Goal: Information Seeking & Learning: Get advice/opinions

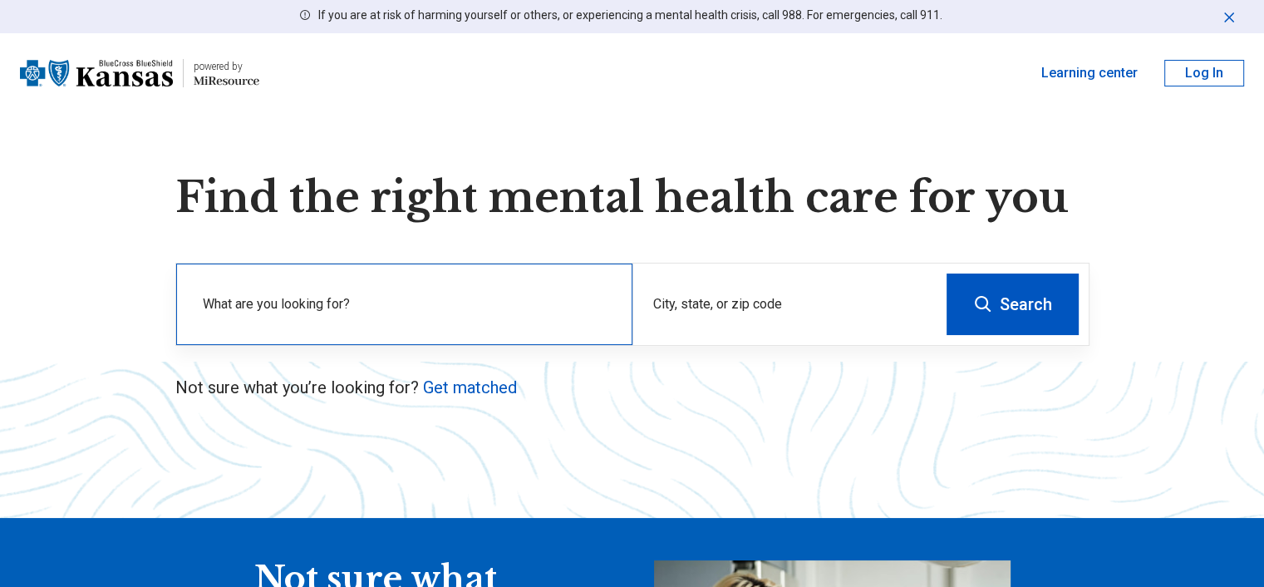
click at [429, 307] on label "What are you looking for?" at bounding box center [408, 304] width 410 height 20
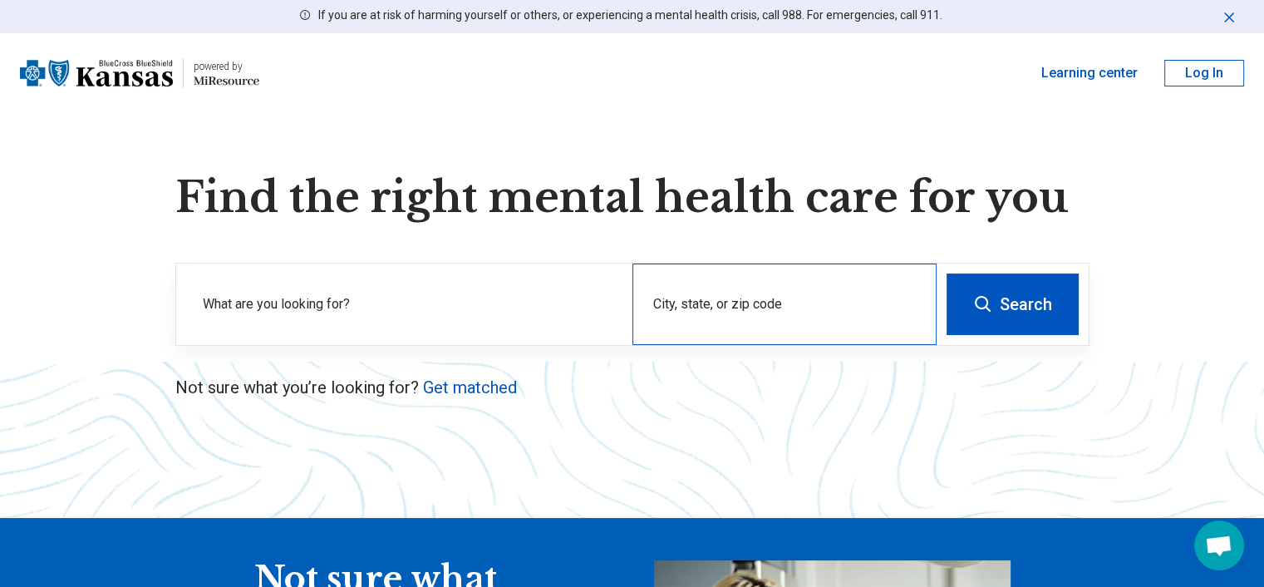
click at [676, 303] on div "City, state, or zip code" at bounding box center [784, 303] width 304 height 81
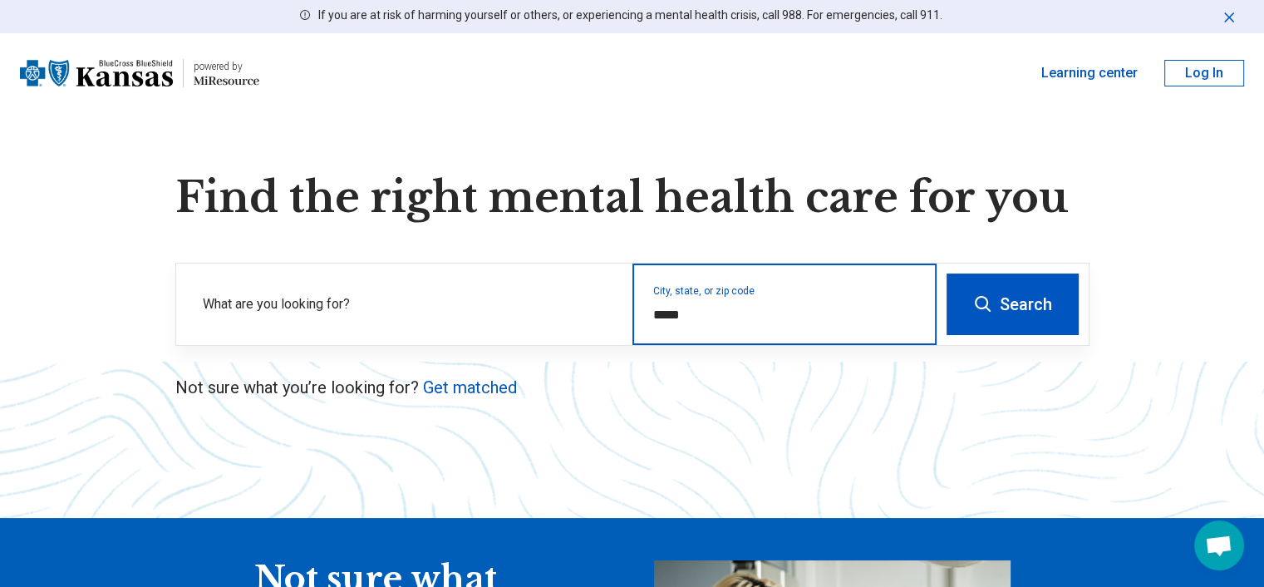
type input "*****"
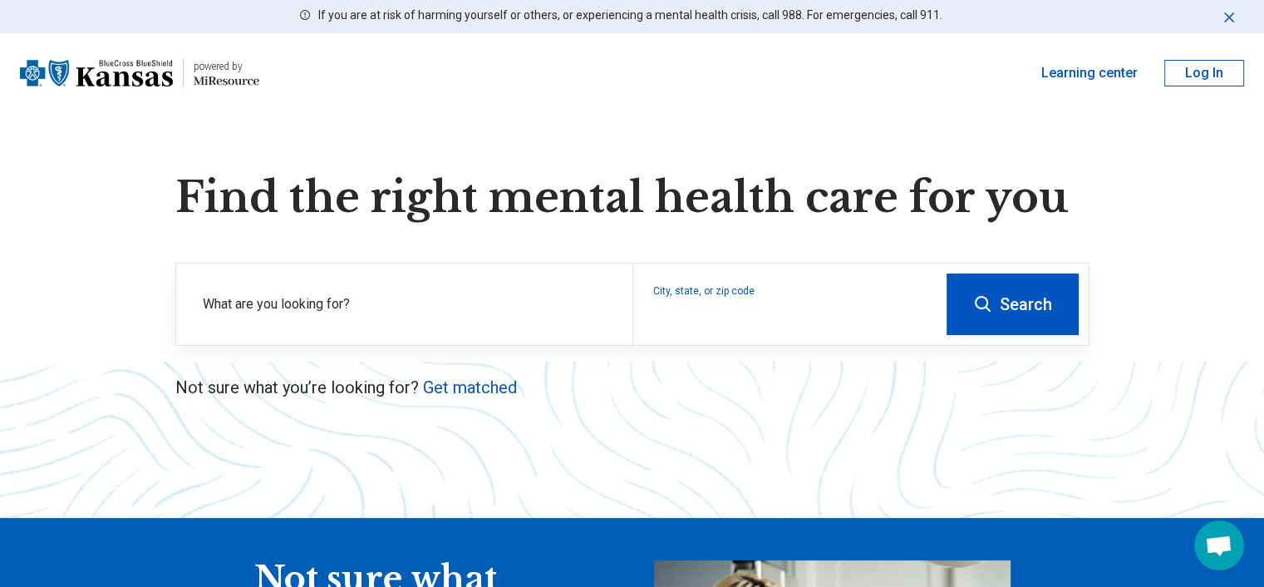
click at [1020, 285] on button "Search" at bounding box center [1012, 303] width 132 height 61
drag, startPoint x: 458, startPoint y: 389, endPoint x: 464, endPoint y: 396, distance: 10.0
click at [458, 389] on link "Get matched" at bounding box center [470, 387] width 94 height 20
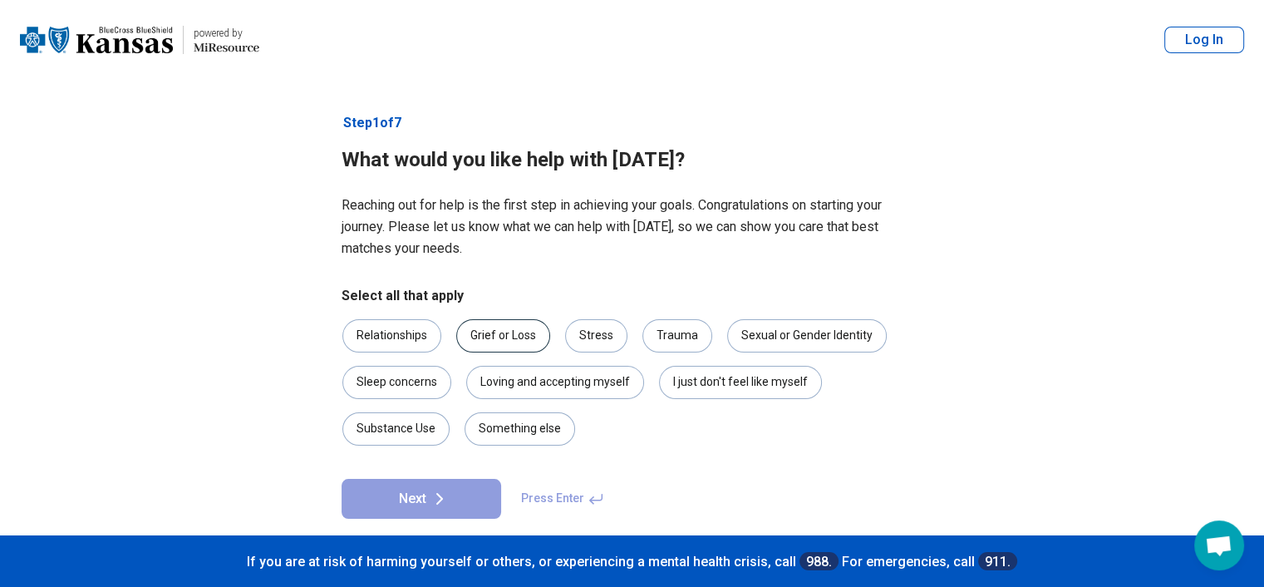
click at [518, 341] on div "Grief or Loss" at bounding box center [503, 335] width 94 height 33
click at [660, 332] on div "Trauma" at bounding box center [677, 335] width 70 height 33
click at [596, 329] on div "Stress" at bounding box center [596, 335] width 62 height 33
click at [400, 328] on div "Relationships" at bounding box center [391, 335] width 99 height 33
click at [419, 497] on button "Next" at bounding box center [421, 499] width 160 height 40
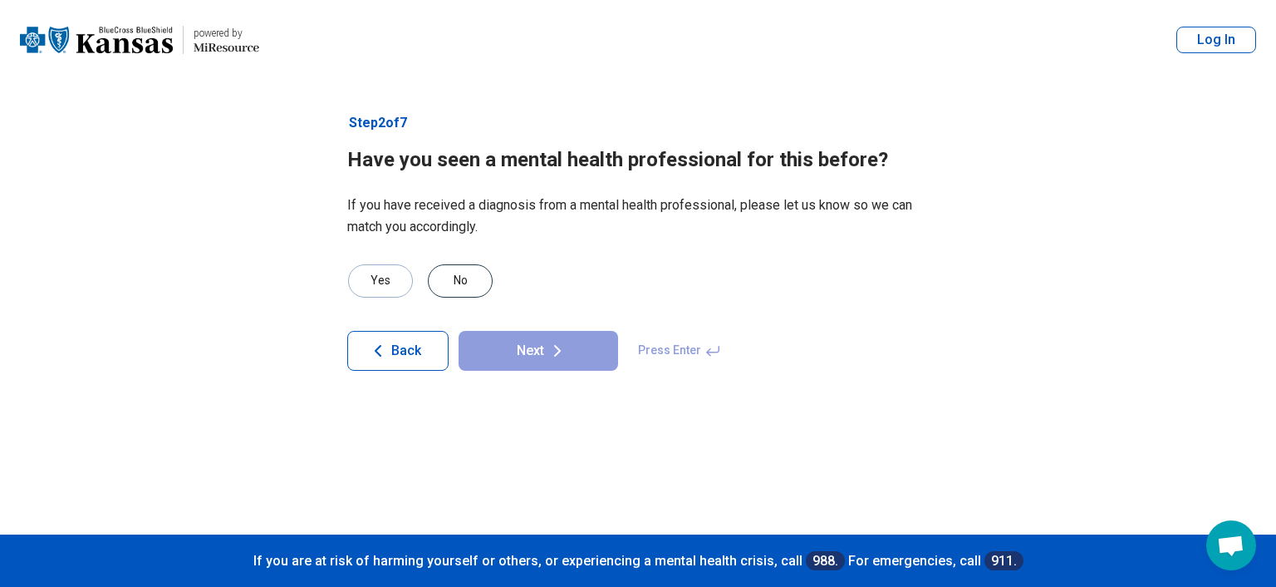
click at [455, 282] on div "No" at bounding box center [460, 280] width 65 height 33
click at [494, 339] on button "Next" at bounding box center [539, 351] width 160 height 40
click at [474, 271] on div "No" at bounding box center [460, 280] width 65 height 33
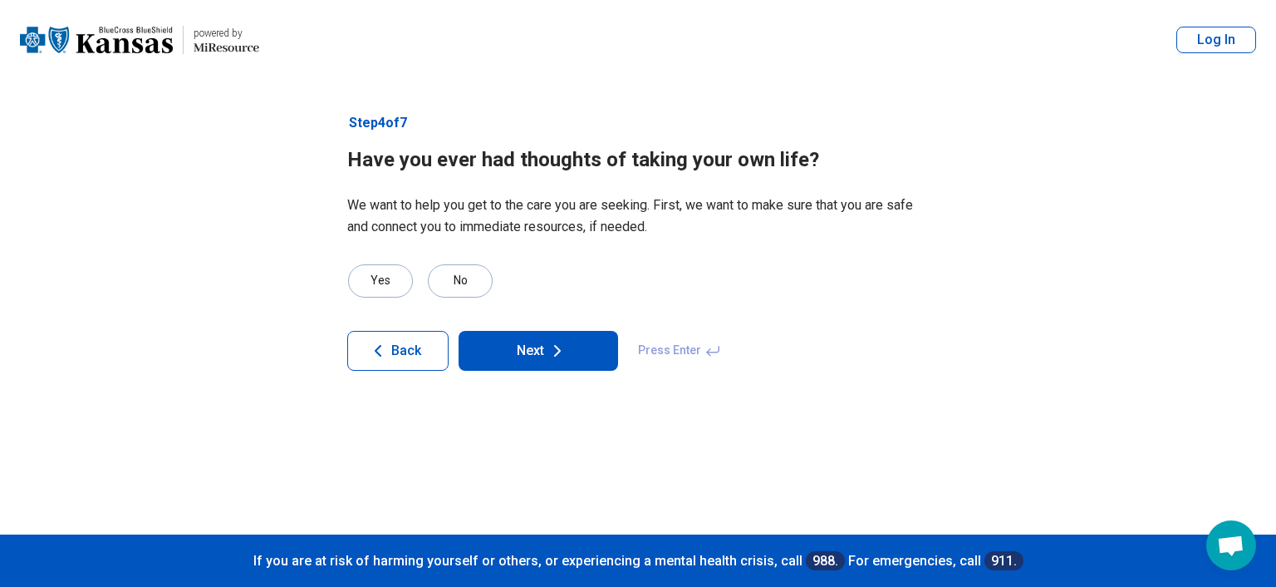
click at [528, 344] on button "Next" at bounding box center [539, 351] width 160 height 40
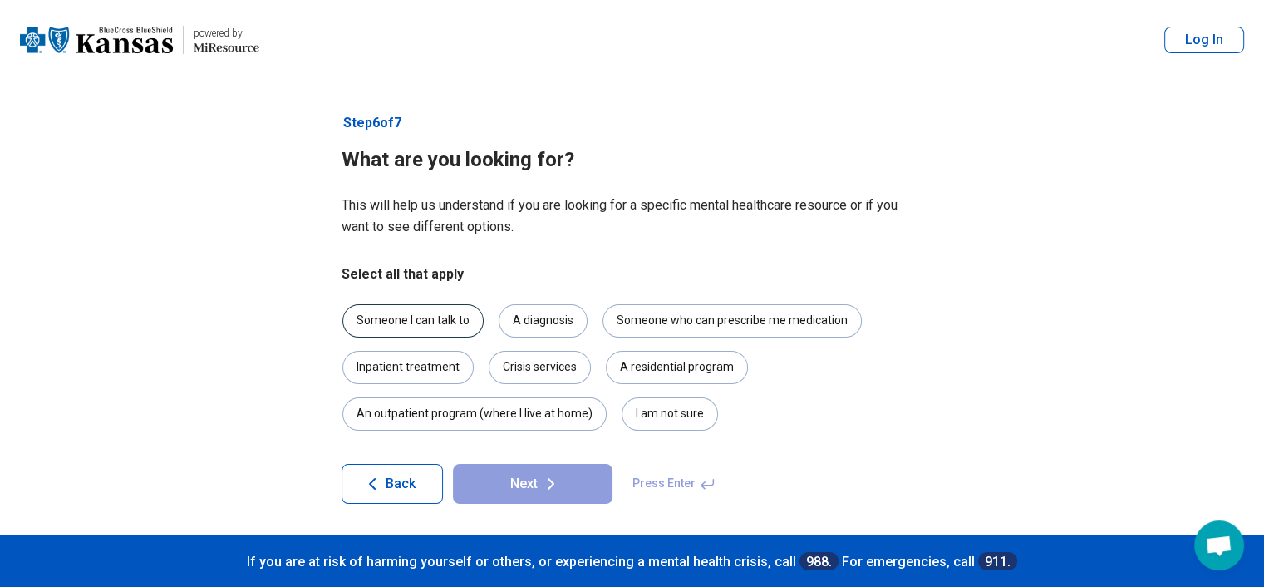
click at [439, 322] on div "Someone I can talk to" at bounding box center [412, 320] width 141 height 33
click at [510, 475] on button "Next" at bounding box center [533, 484] width 160 height 40
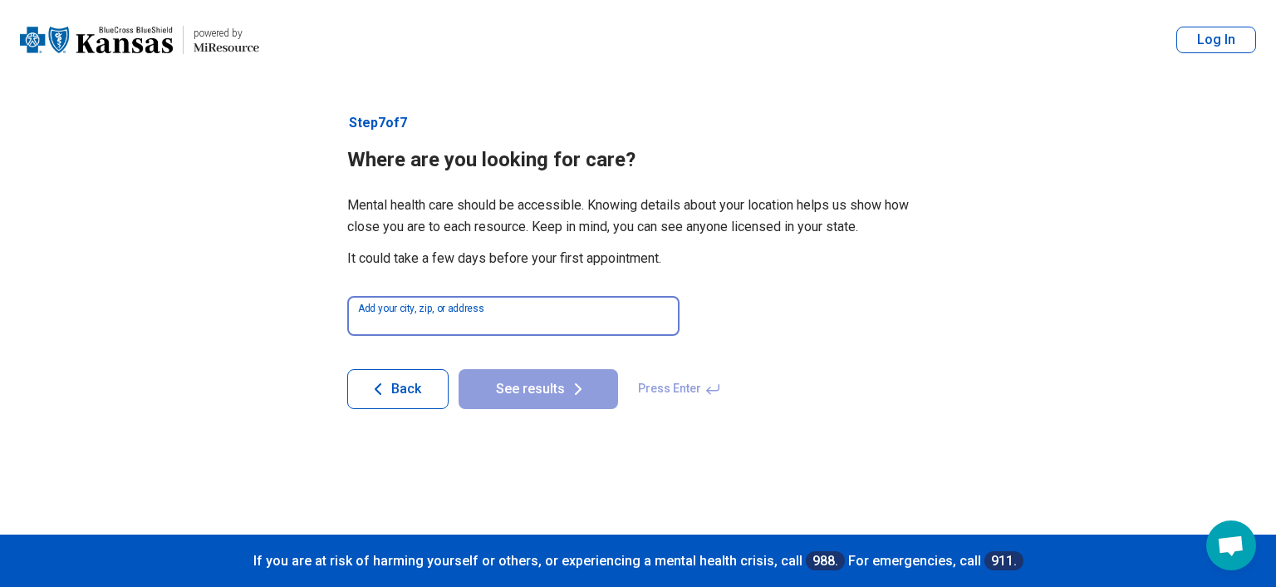
click at [489, 312] on input at bounding box center [513, 316] width 332 height 40
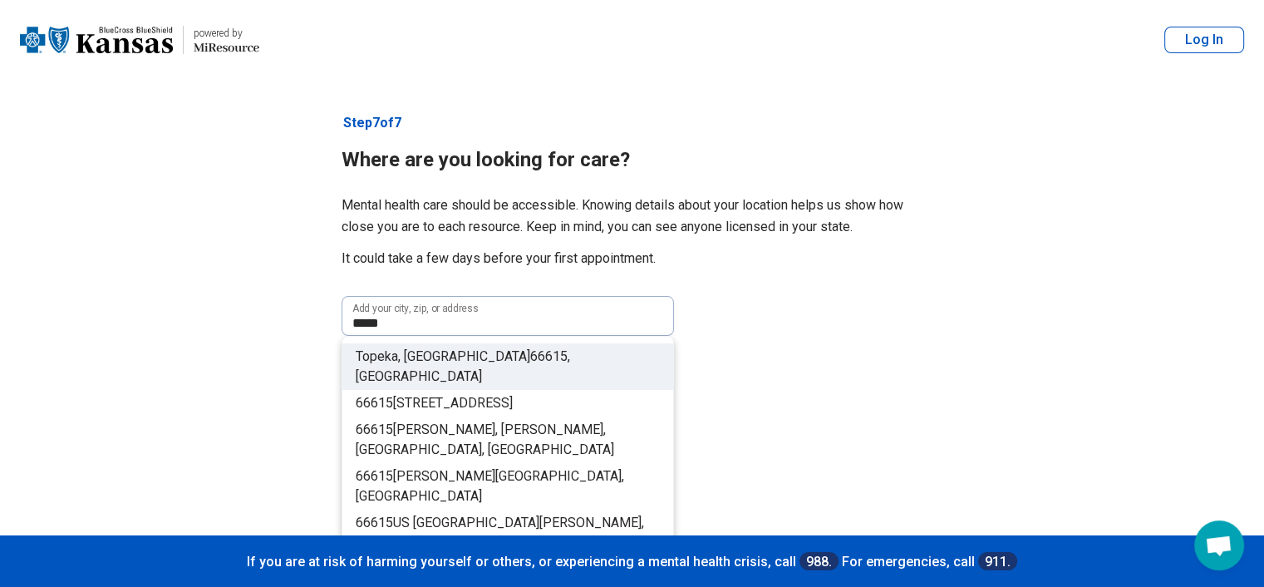
click at [479, 357] on span ", USA" at bounding box center [463, 366] width 214 height 36
type input "**********"
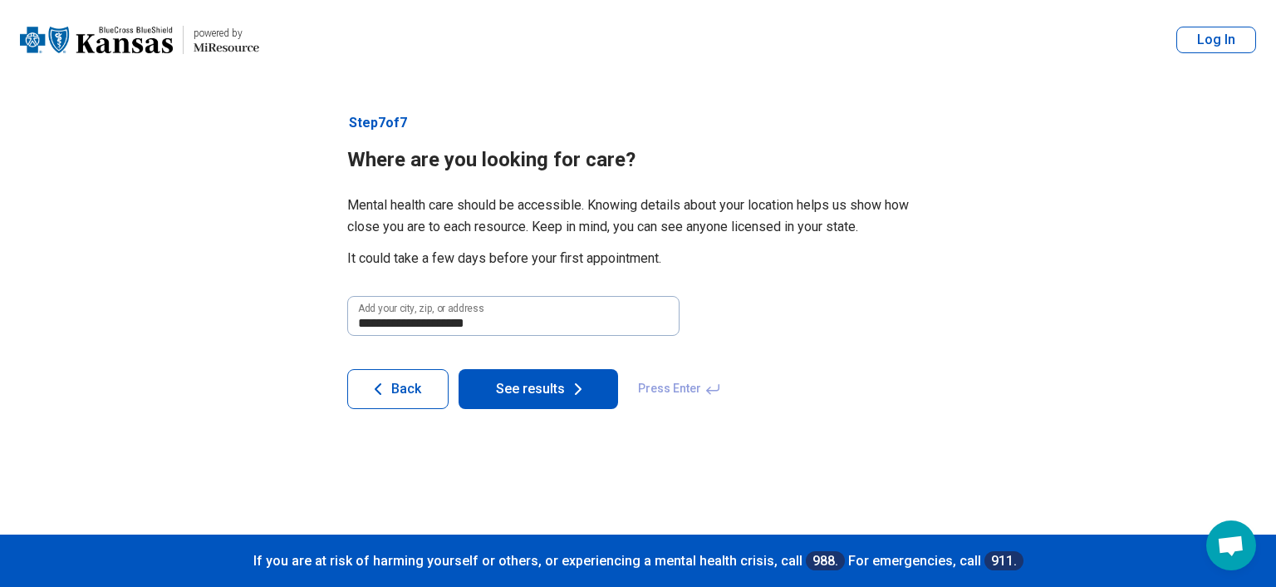
click at [525, 383] on button "See results" at bounding box center [539, 389] width 160 height 40
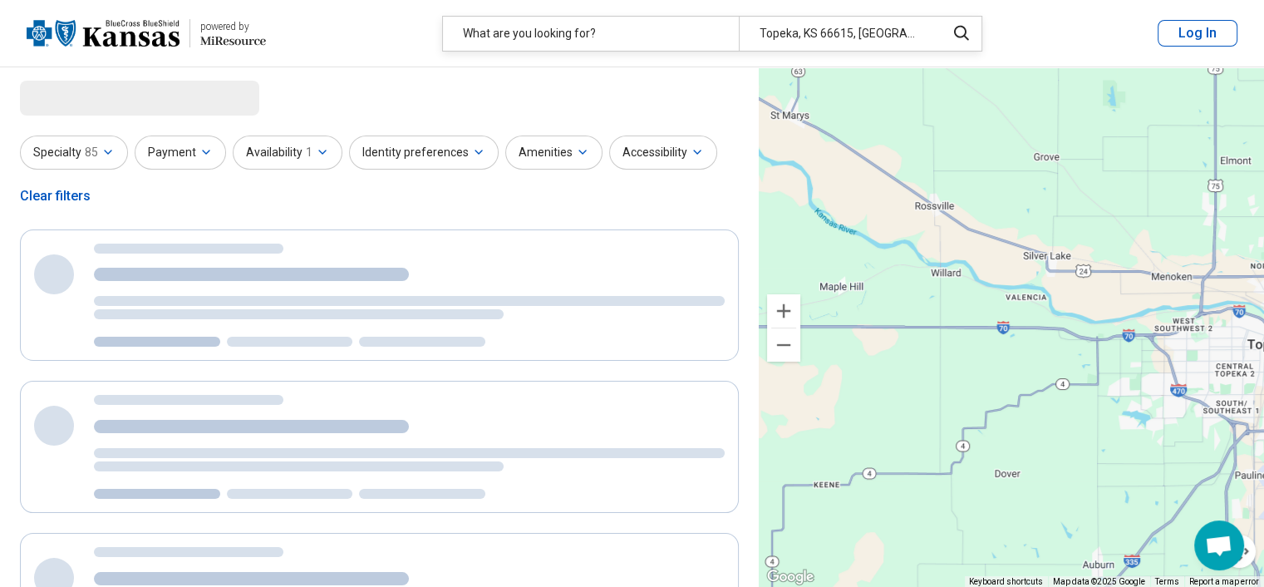
select select "***"
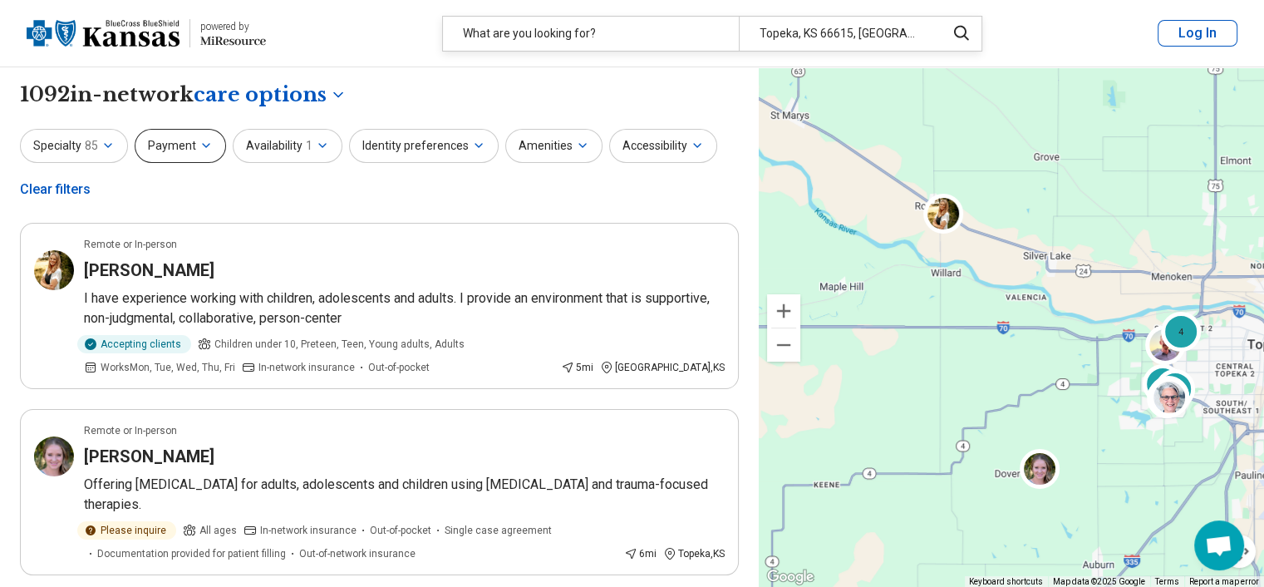
click at [207, 149] on icon "button" at bounding box center [205, 145] width 13 height 13
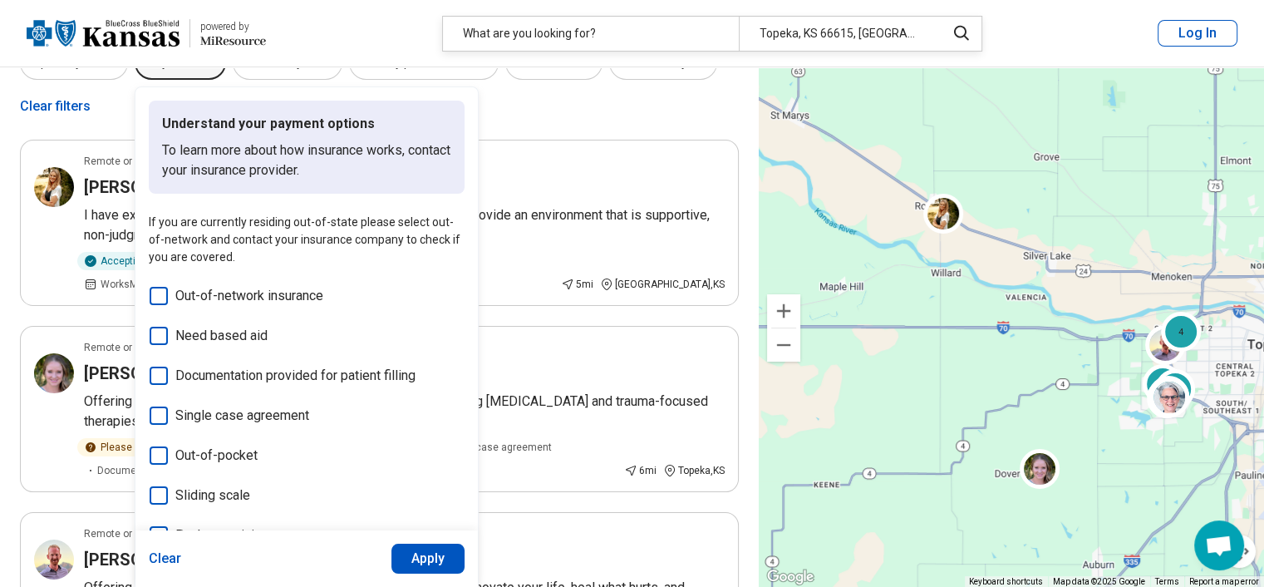
scroll to position [166, 0]
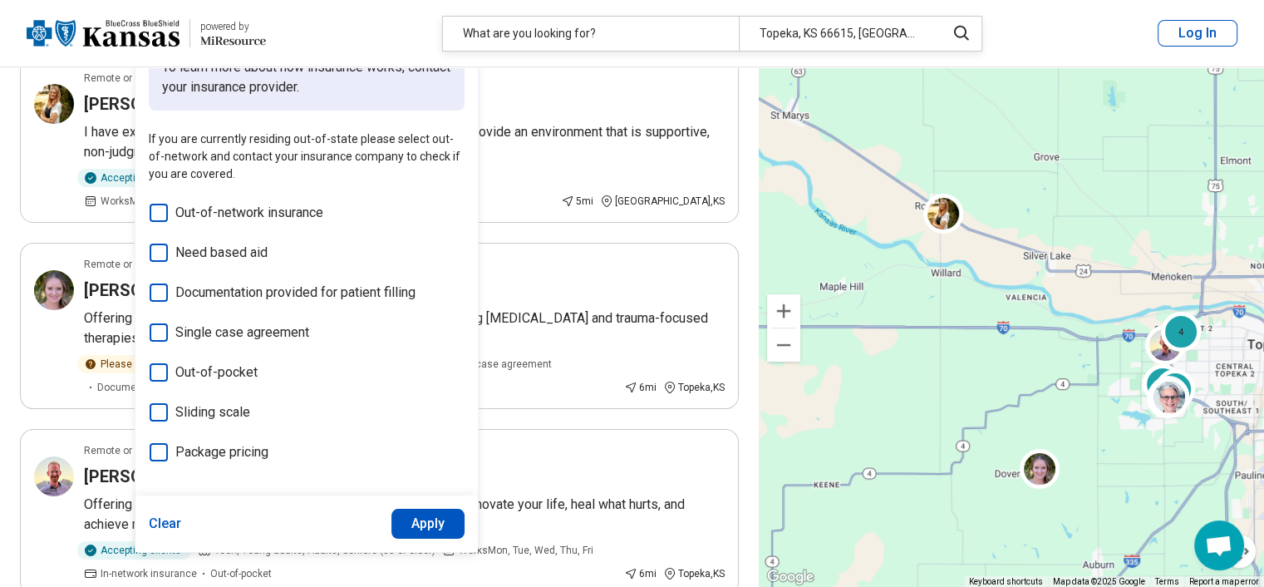
click at [163, 517] on button "Clear" at bounding box center [165, 523] width 33 height 30
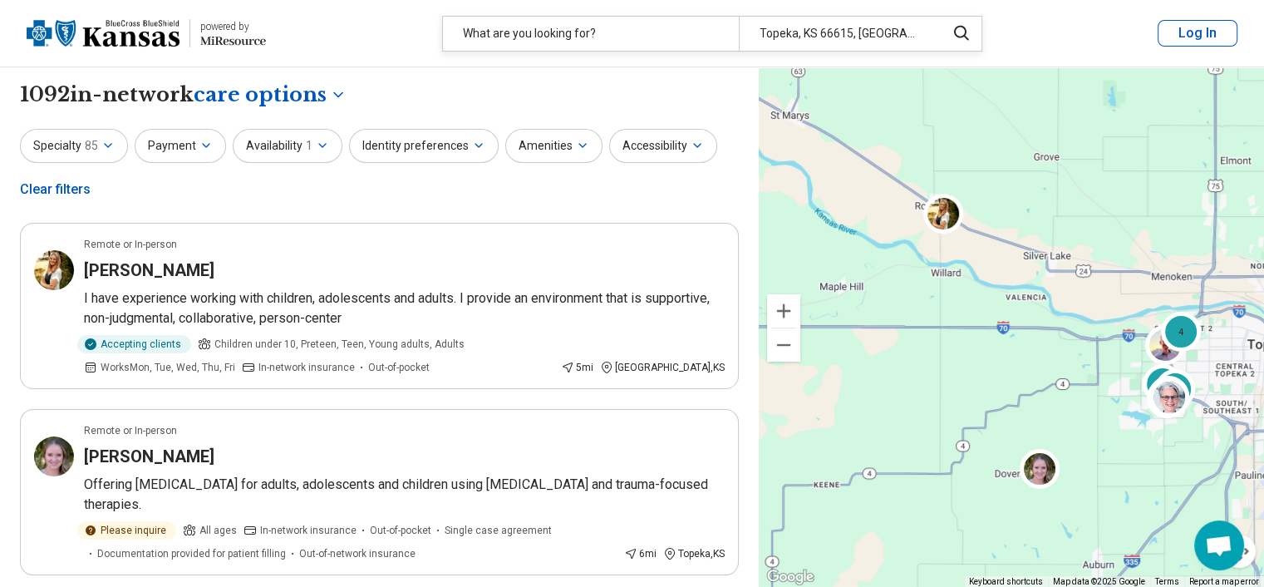
scroll to position [0, 0]
click at [319, 150] on icon "button" at bounding box center [322, 145] width 13 height 13
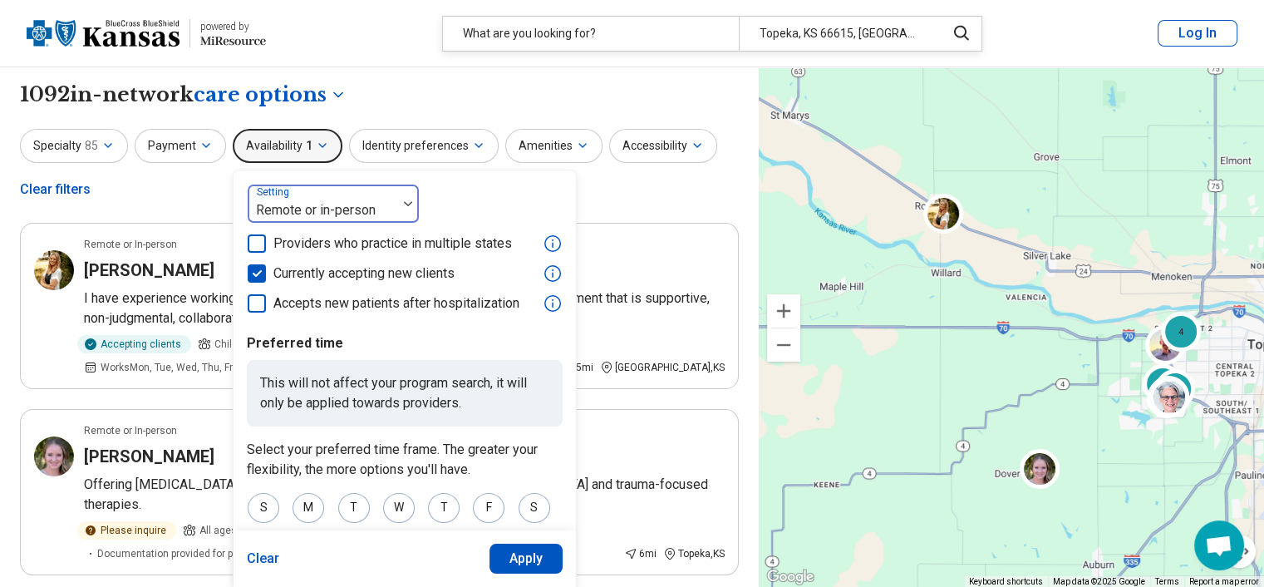
click at [398, 194] on div at bounding box center [408, 203] width 22 height 38
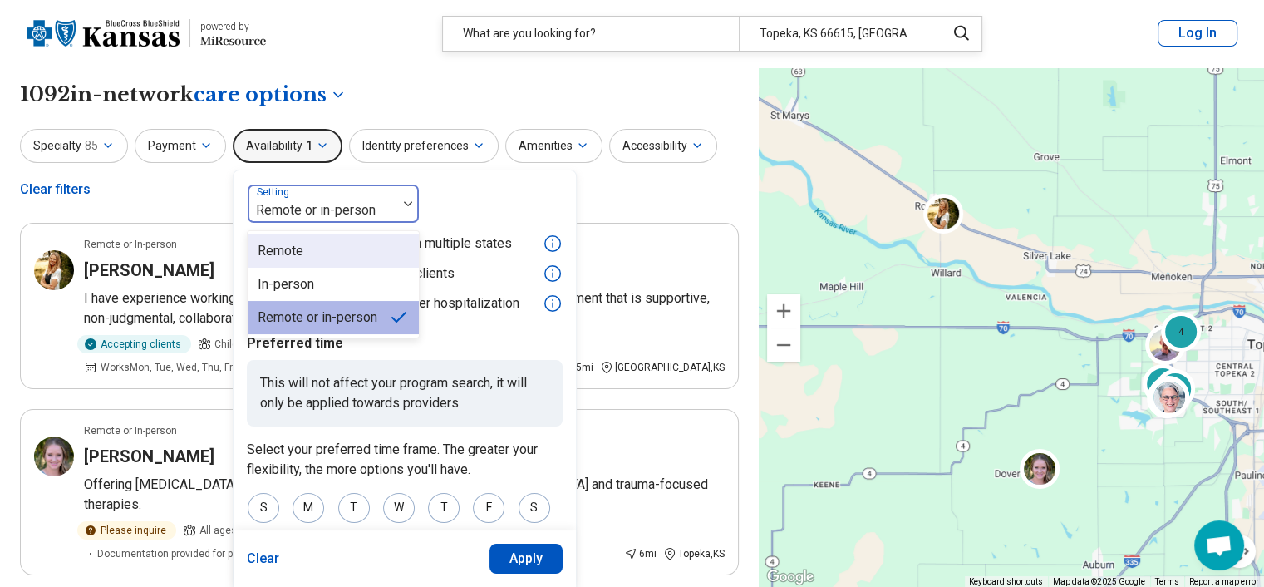
click at [357, 246] on div "Remote" at bounding box center [333, 250] width 171 height 33
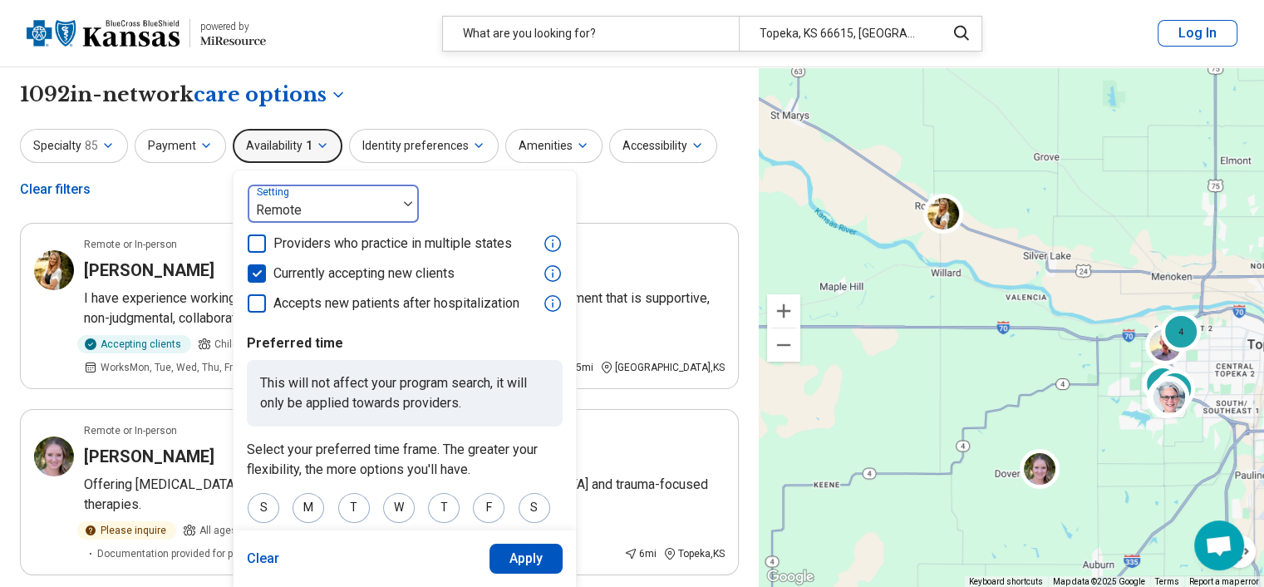
click at [404, 205] on img at bounding box center [408, 203] width 8 height 5
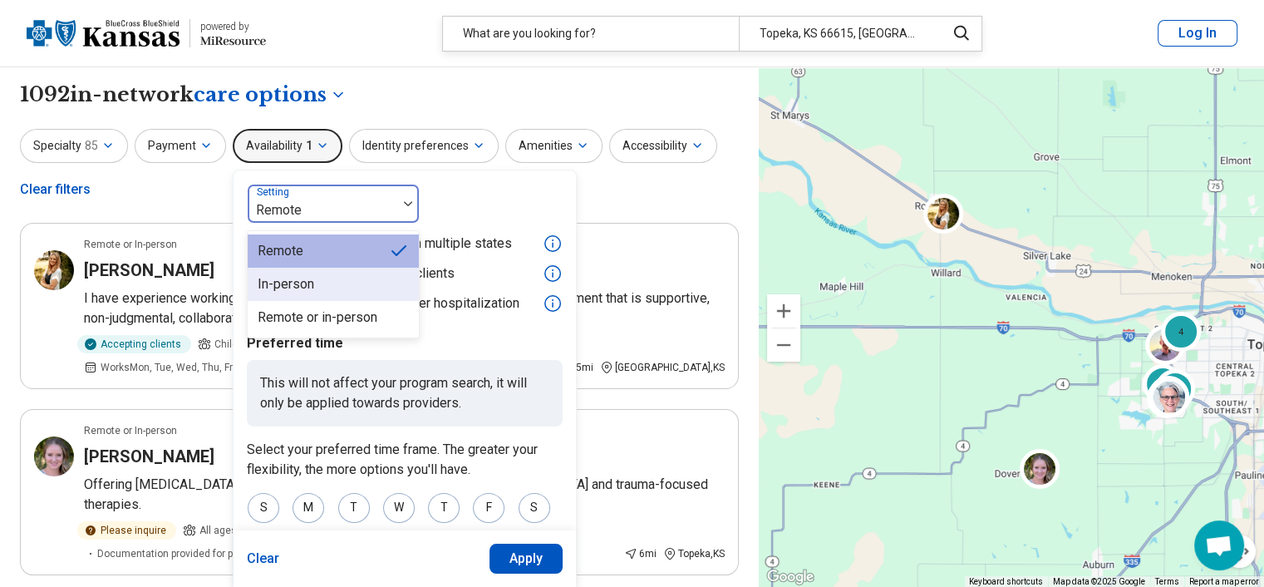
click at [362, 282] on div "In-person" at bounding box center [333, 284] width 171 height 33
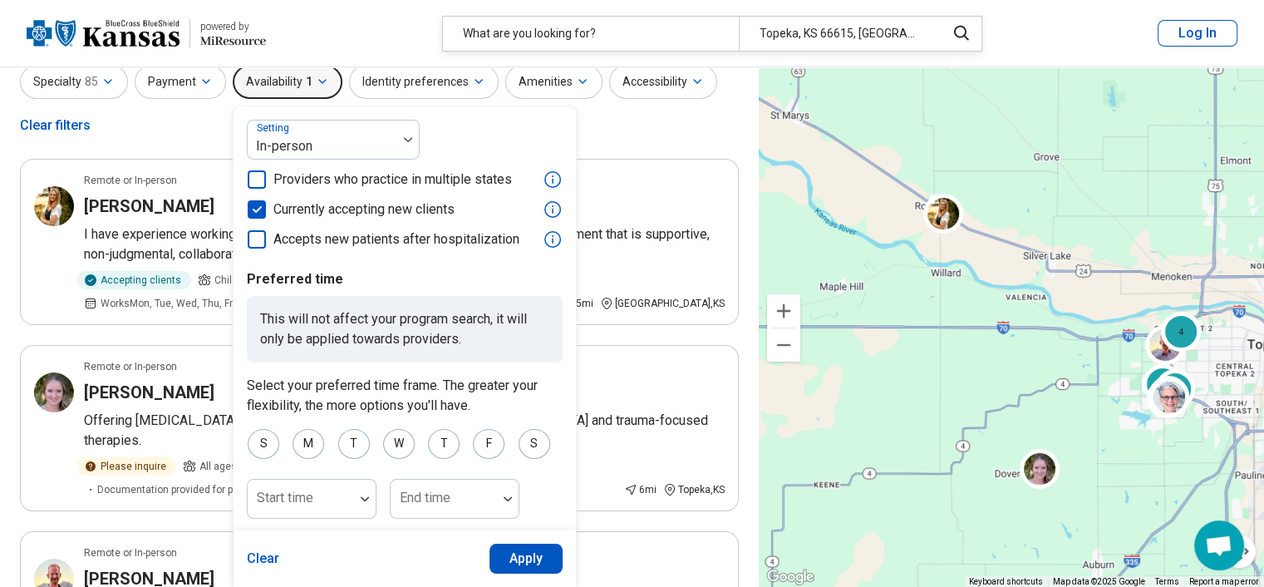
scroll to position [166, 0]
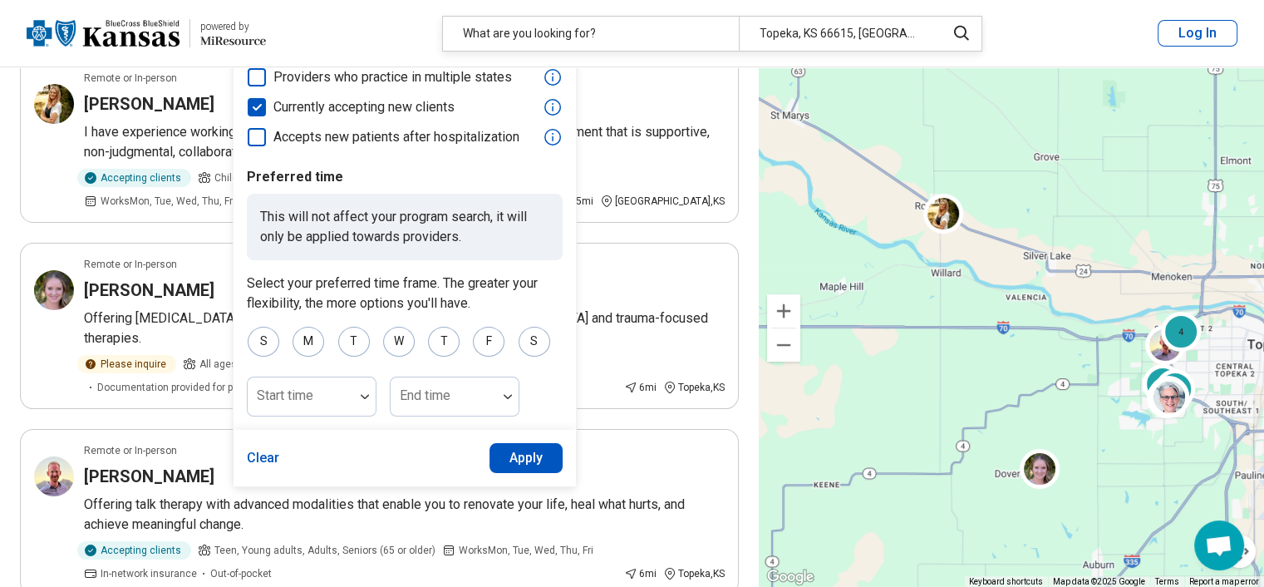
click at [524, 457] on button "Apply" at bounding box center [526, 458] width 74 height 30
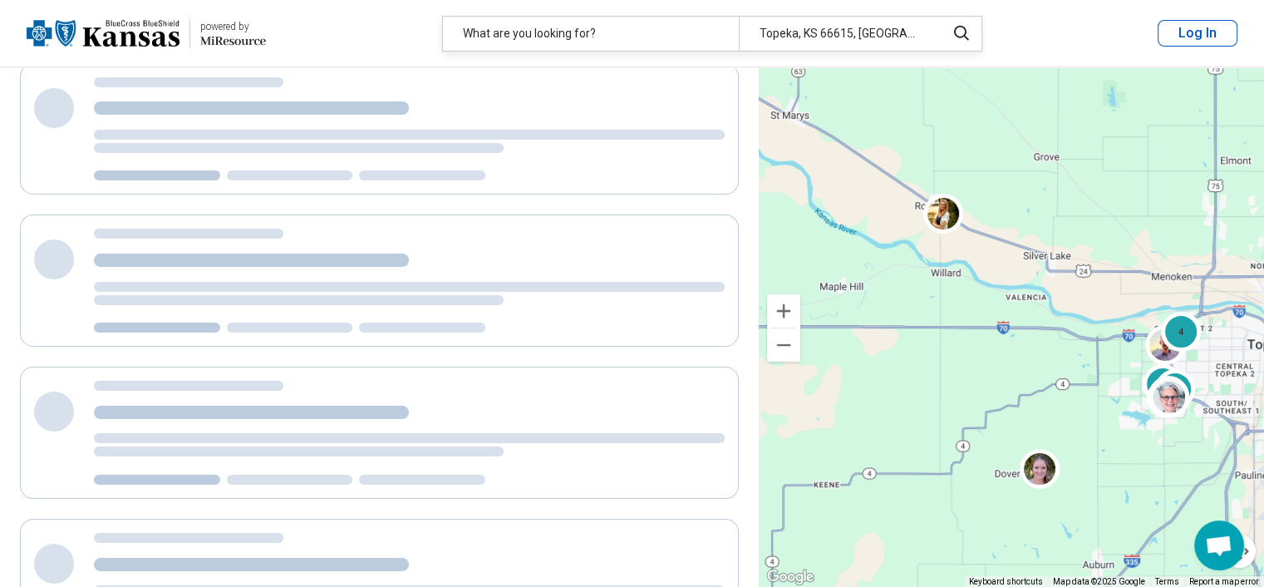
scroll to position [4, 0]
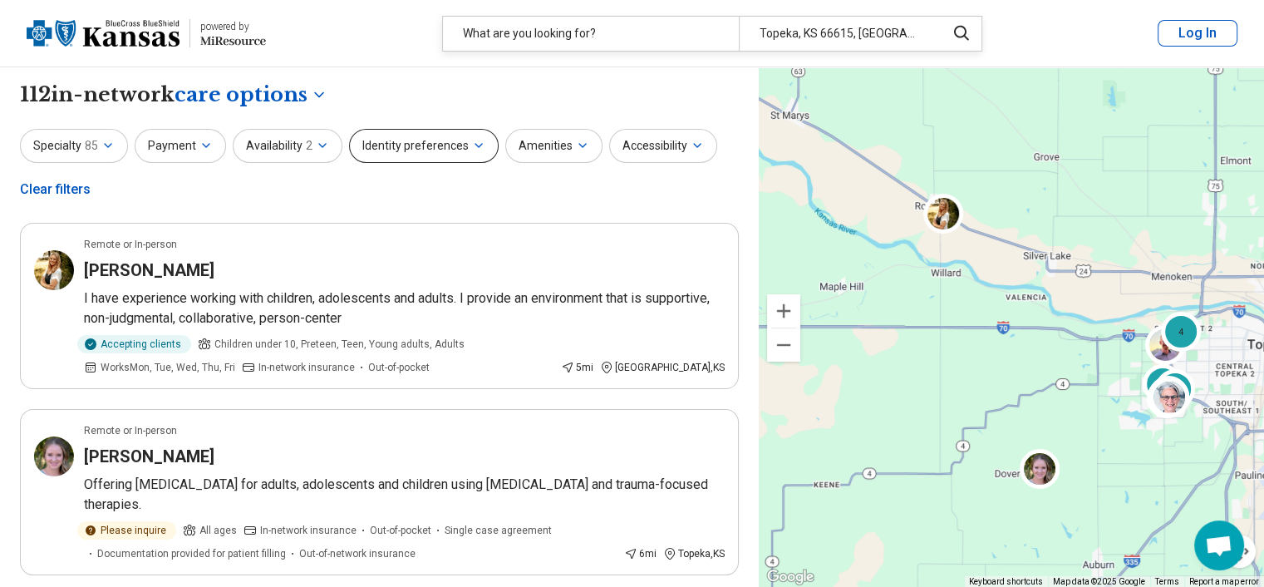
click at [472, 149] on icon "button" at bounding box center [478, 145] width 13 height 13
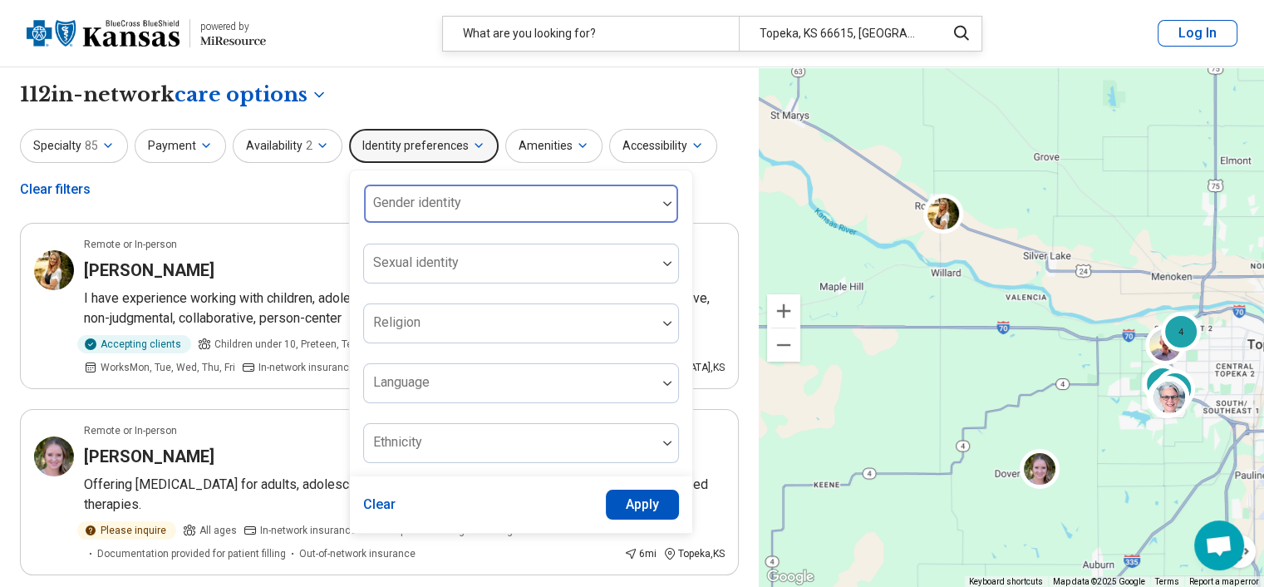
click at [469, 194] on div at bounding box center [510, 203] width 292 height 37
click at [579, 145] on icon "button" at bounding box center [582, 145] width 7 height 3
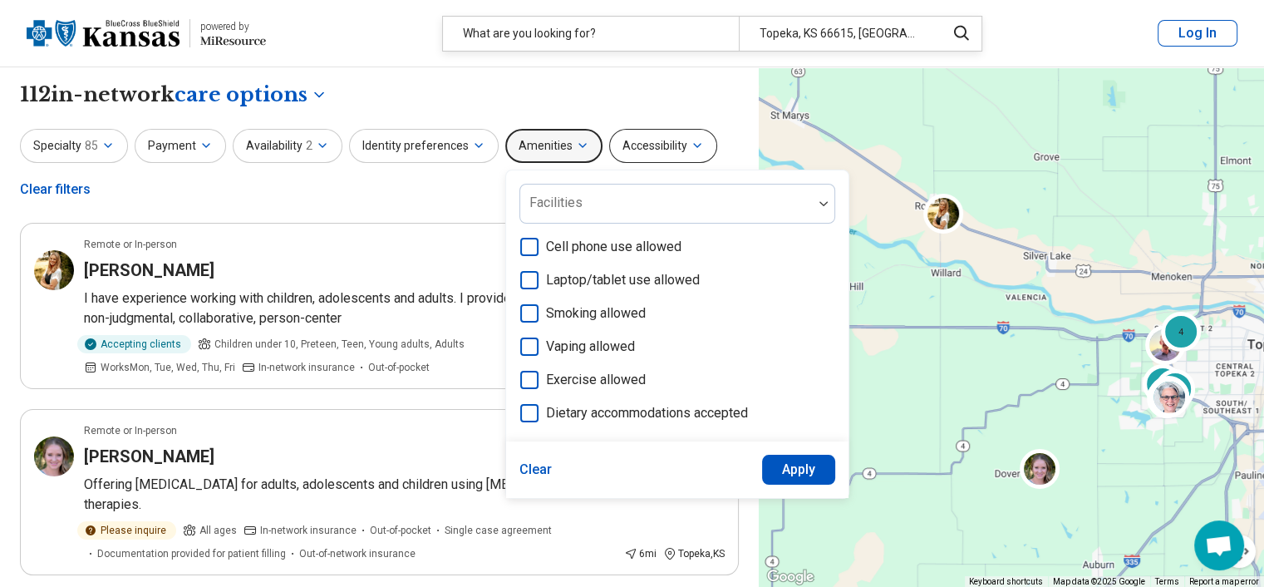
click at [647, 143] on button "Accessibility" at bounding box center [663, 146] width 108 height 34
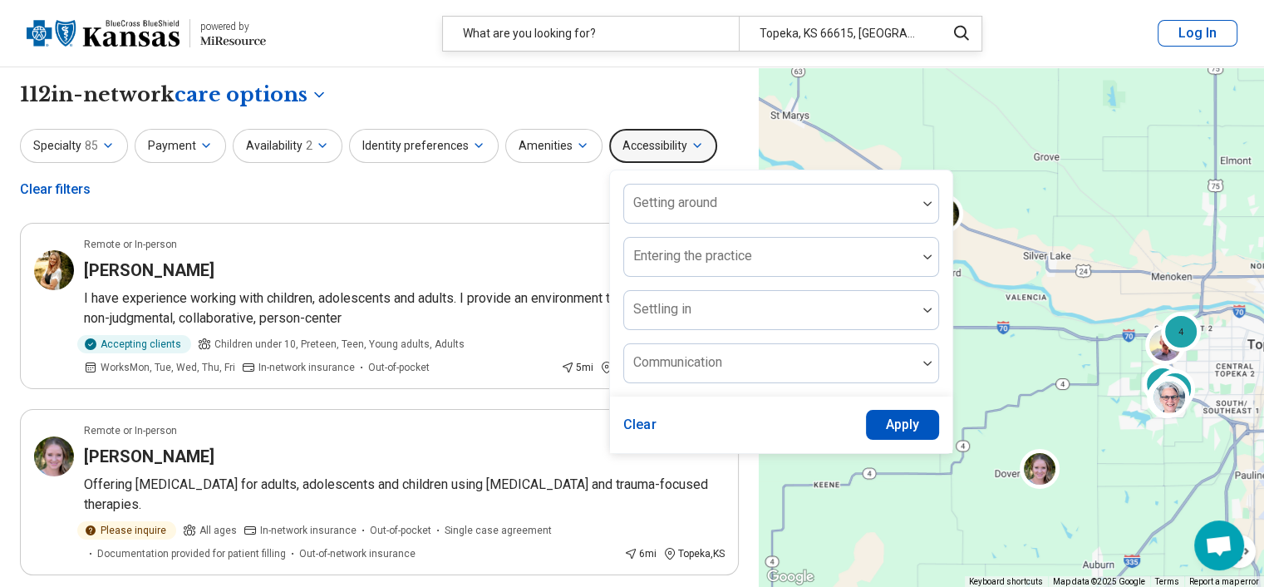
click at [647, 143] on button "Accessibility" at bounding box center [663, 146] width 108 height 34
click at [189, 139] on button "Payment" at bounding box center [180, 146] width 91 height 34
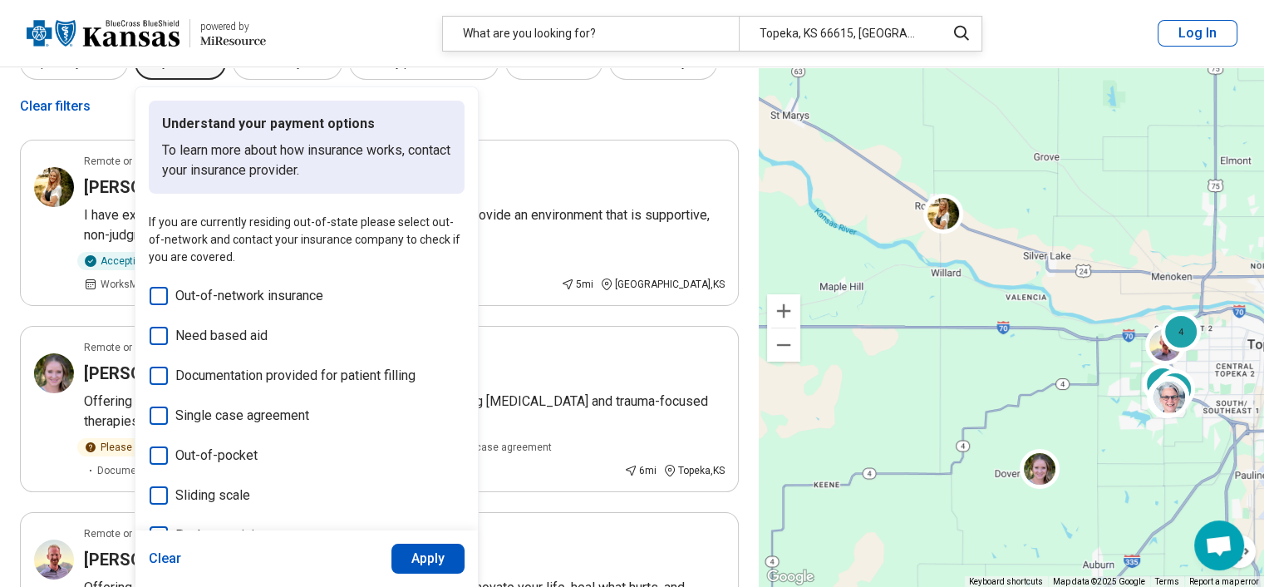
scroll to position [166, 0]
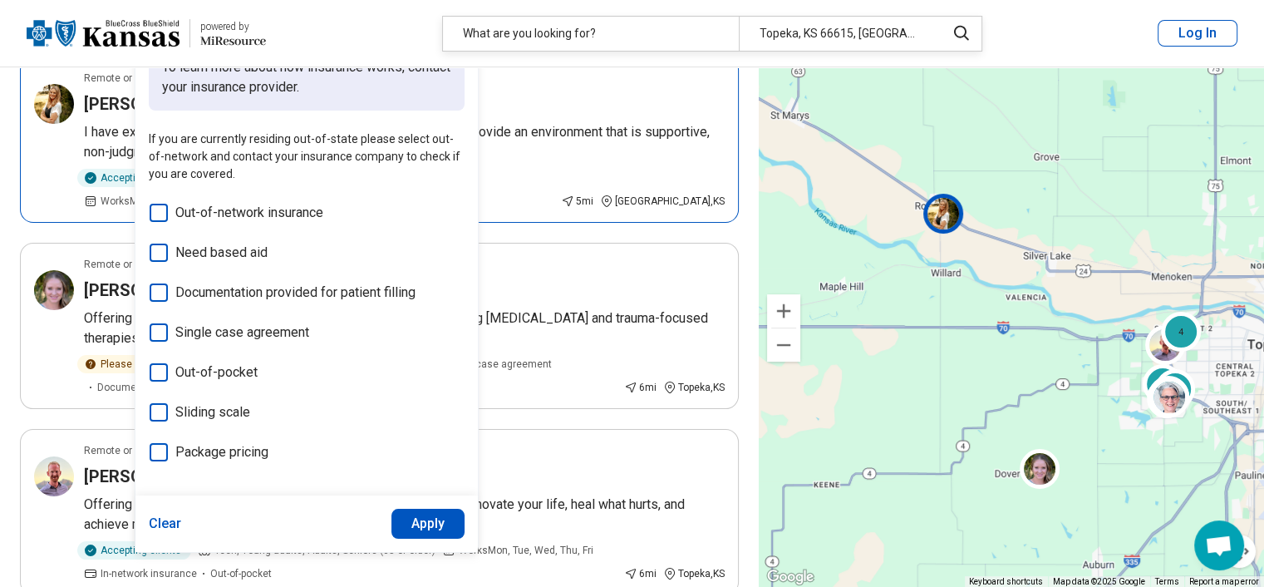
click at [523, 102] on div "[PERSON_NAME]" at bounding box center [404, 103] width 641 height 23
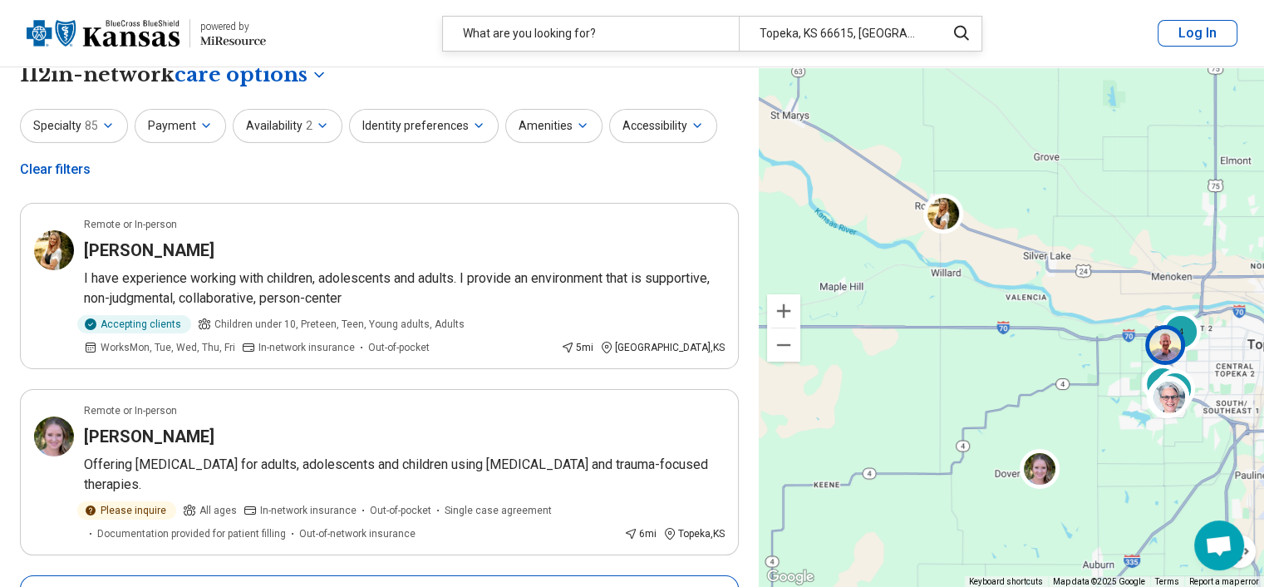
scroll to position [0, 0]
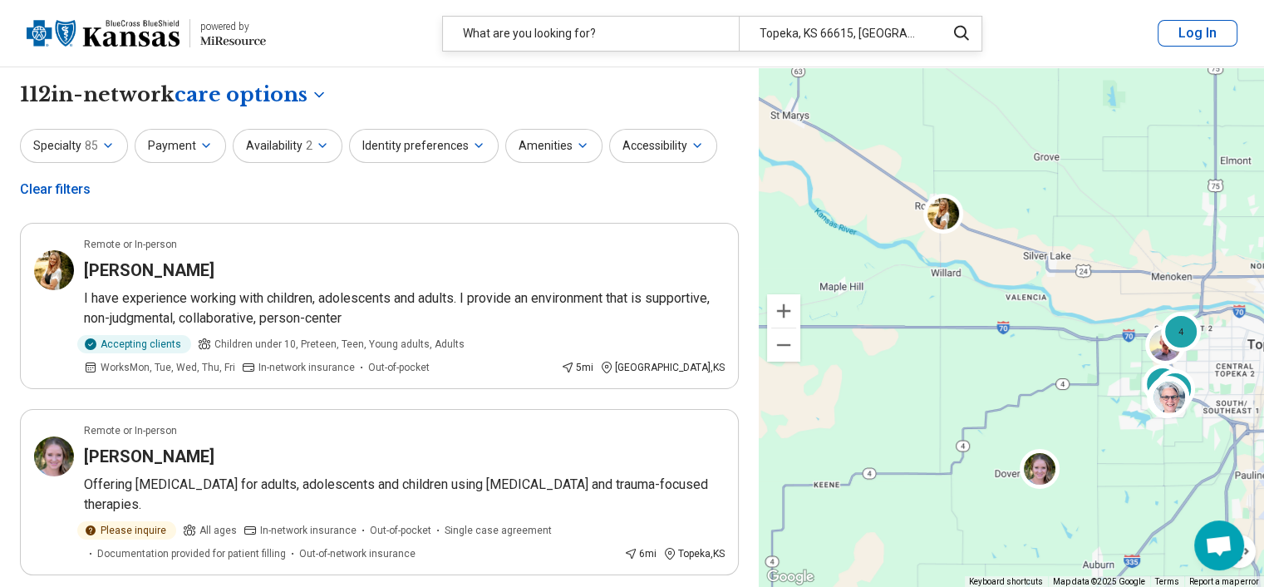
click at [1193, 32] on button "Log In" at bounding box center [1197, 33] width 80 height 27
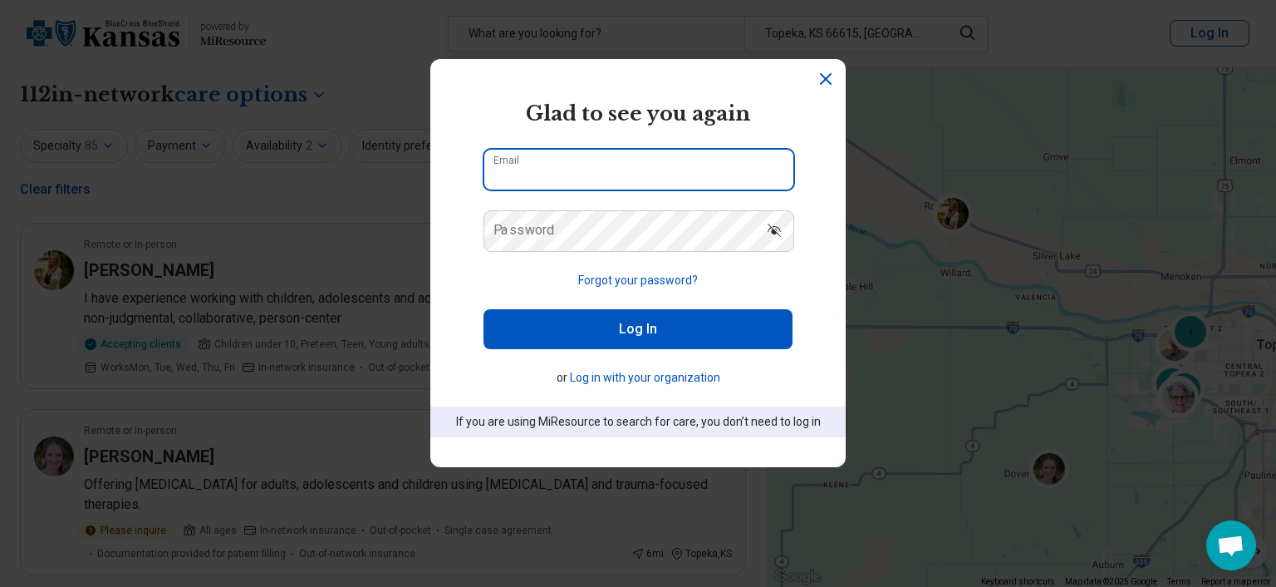
click at [616, 162] on input "Email" at bounding box center [638, 170] width 309 height 40
click at [475, 276] on section "powered by Miresource logo Glad to see you again Email Password Forgot your pas…" at bounding box center [637, 263] width 415 height 408
click at [821, 79] on icon "Dismiss" at bounding box center [826, 79] width 10 height 10
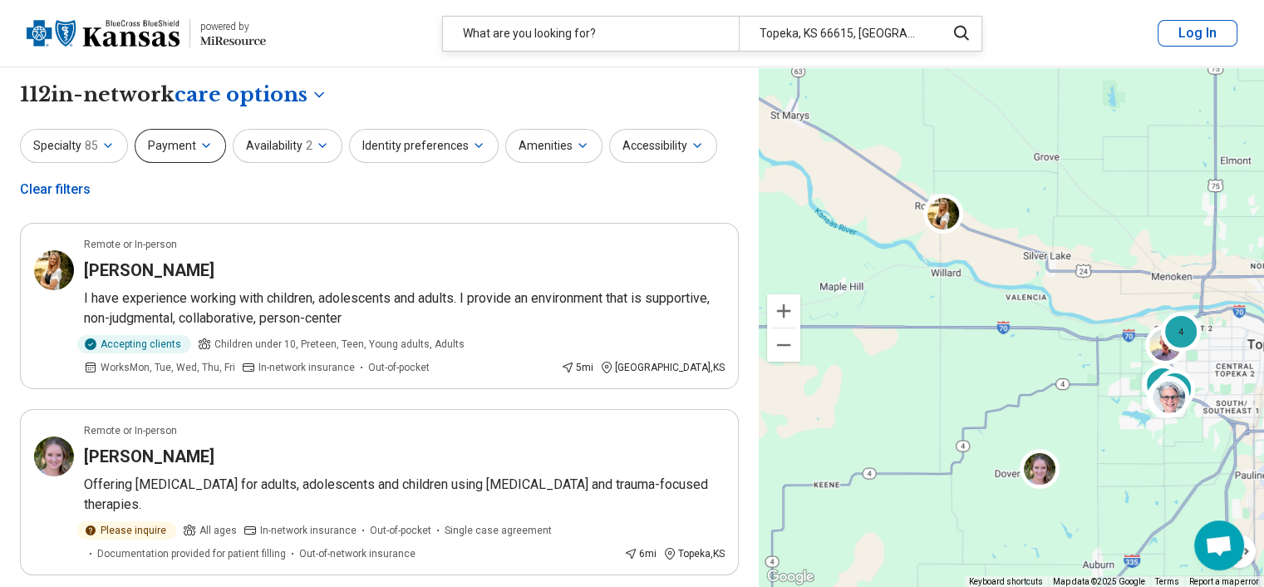
click at [204, 146] on icon "button" at bounding box center [205, 145] width 13 height 13
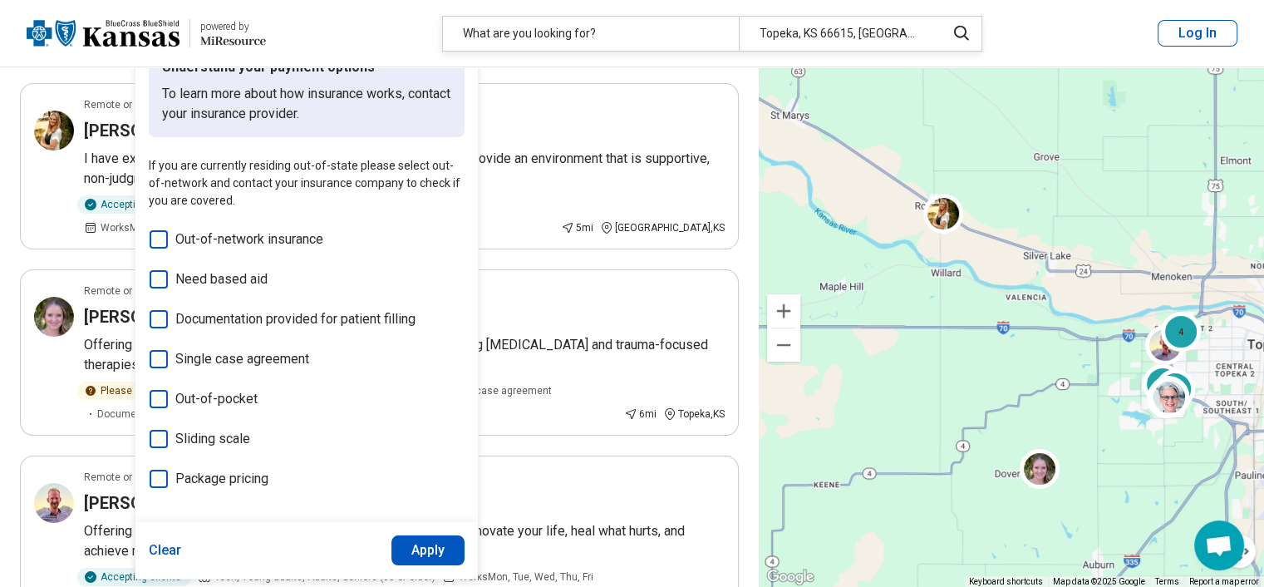
scroll to position [166, 0]
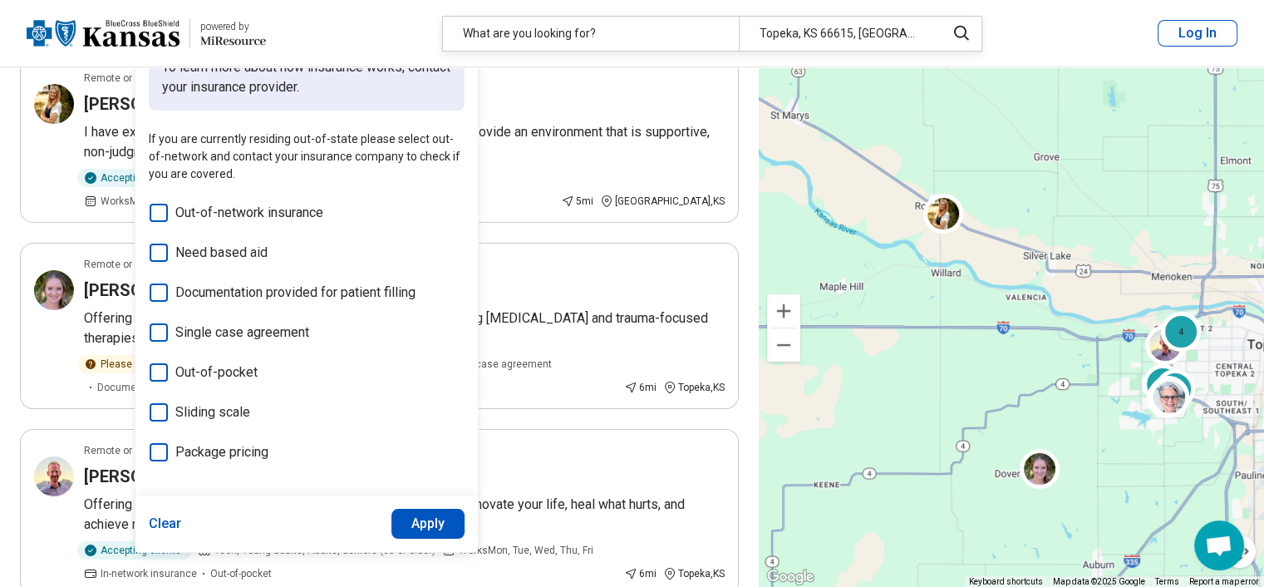
drag, startPoint x: 170, startPoint y: 518, endPoint x: 179, endPoint y: 512, distance: 10.8
click at [170, 517] on button "Clear" at bounding box center [165, 523] width 33 height 30
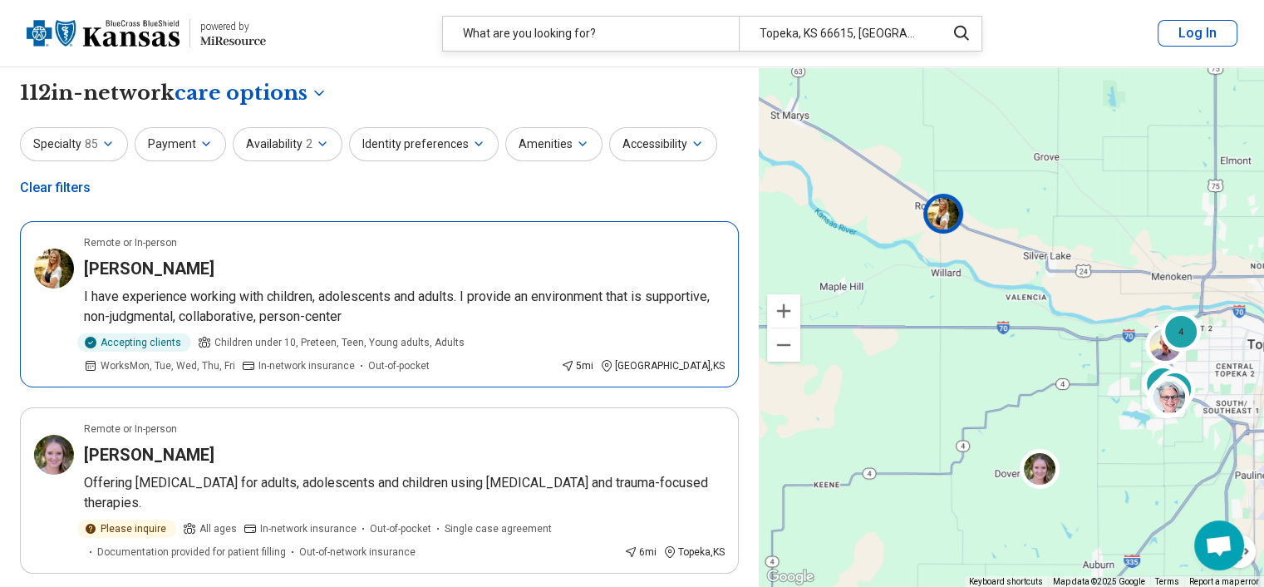
scroll to position [0, 0]
